Goal: Transaction & Acquisition: Purchase product/service

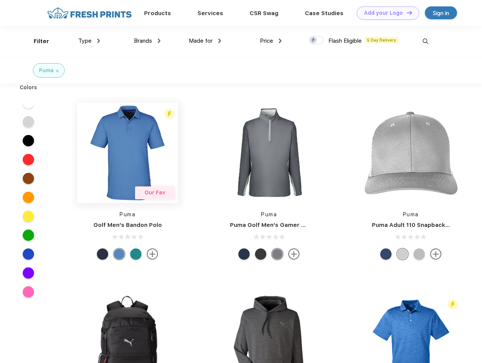
scroll to position [0, 0]
click at [385, 13] on link "Add your Logo Design Tool" at bounding box center [388, 12] width 62 height 13
click at [0, 0] on div "Design Tool" at bounding box center [0, 0] width 0 height 0
click at [406, 12] on link "Add your Logo Design Tool" at bounding box center [388, 12] width 62 height 13
click at [36, 41] on div "Filter" at bounding box center [42, 41] width 16 height 9
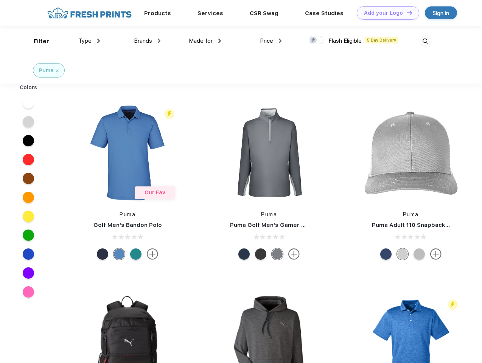
click at [89, 41] on span "Type" at bounding box center [84, 40] width 13 height 7
click at [147, 41] on span "Brands" at bounding box center [143, 40] width 18 height 7
click at [205, 41] on span "Made for" at bounding box center [201, 40] width 24 height 7
click at [271, 41] on span "Price" at bounding box center [266, 40] width 13 height 7
click at [316, 40] on div at bounding box center [316, 40] width 15 height 8
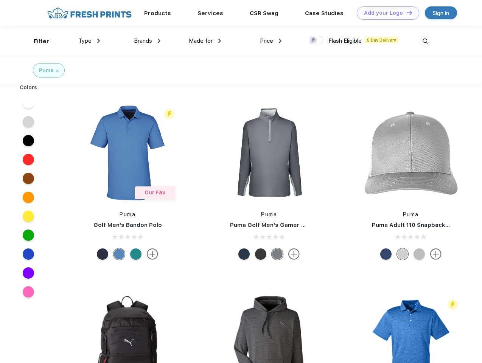
click at [313, 40] on input "checkbox" at bounding box center [311, 38] width 5 height 5
click at [425, 41] on img at bounding box center [425, 41] width 12 height 12
